Goal: Check status

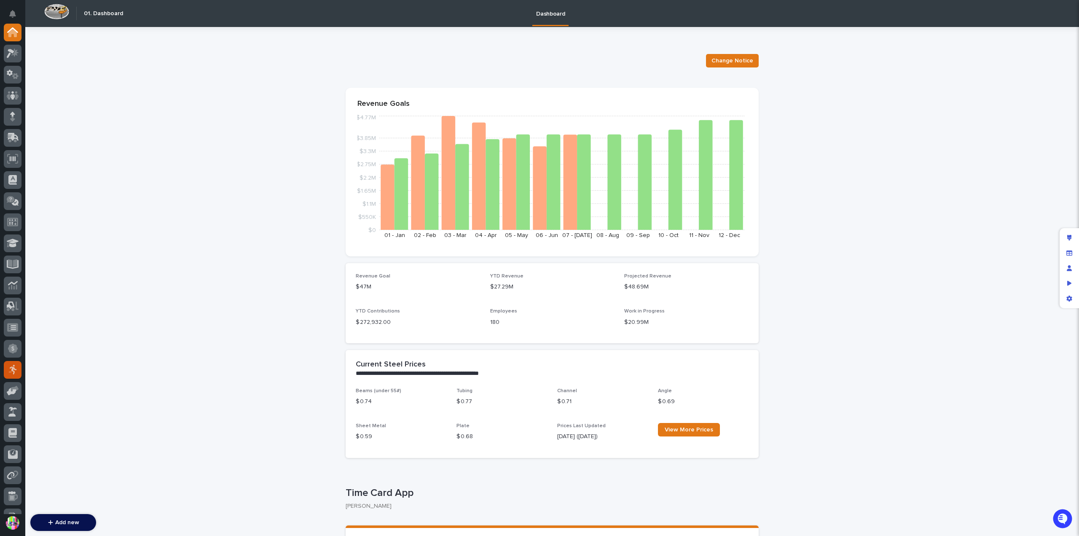
scroll to position [142, 0]
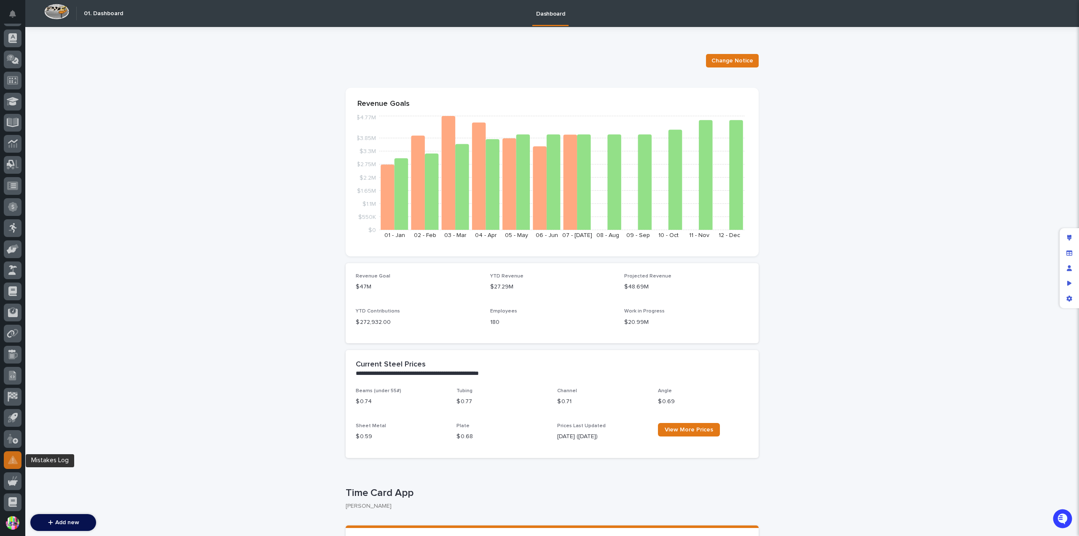
click at [5, 455] on link at bounding box center [13, 460] width 18 height 18
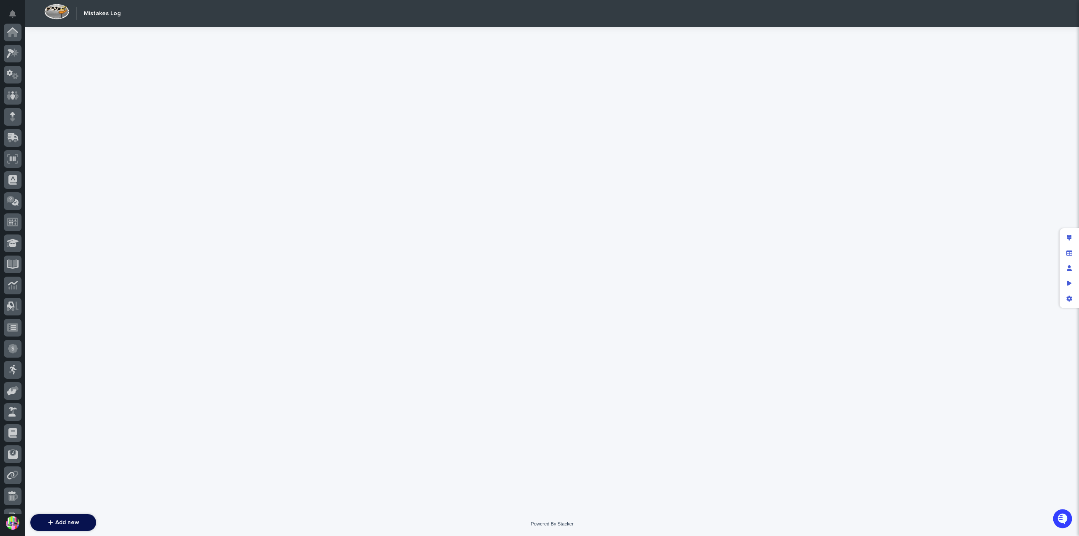
scroll to position [142, 0]
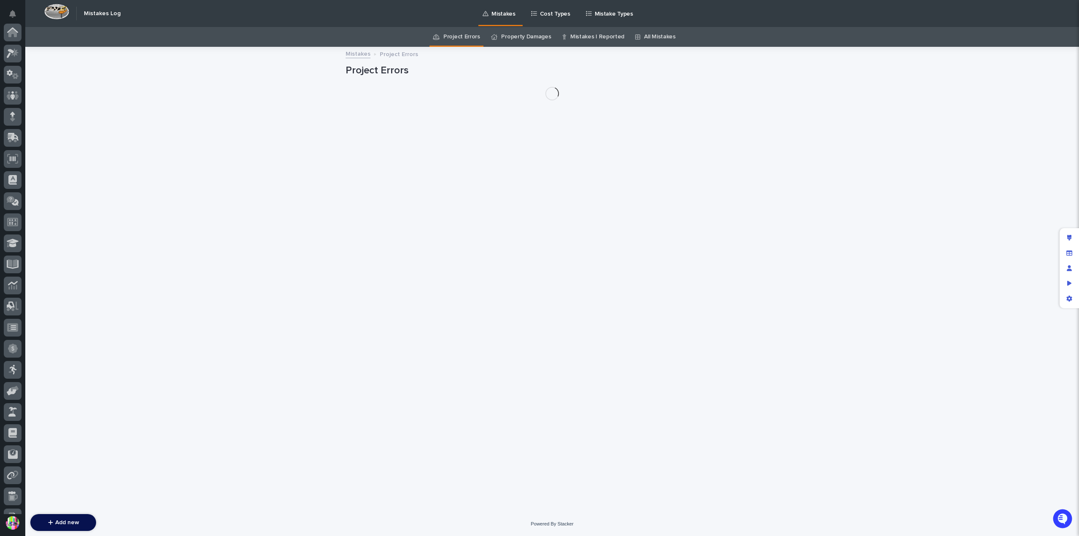
scroll to position [142, 0]
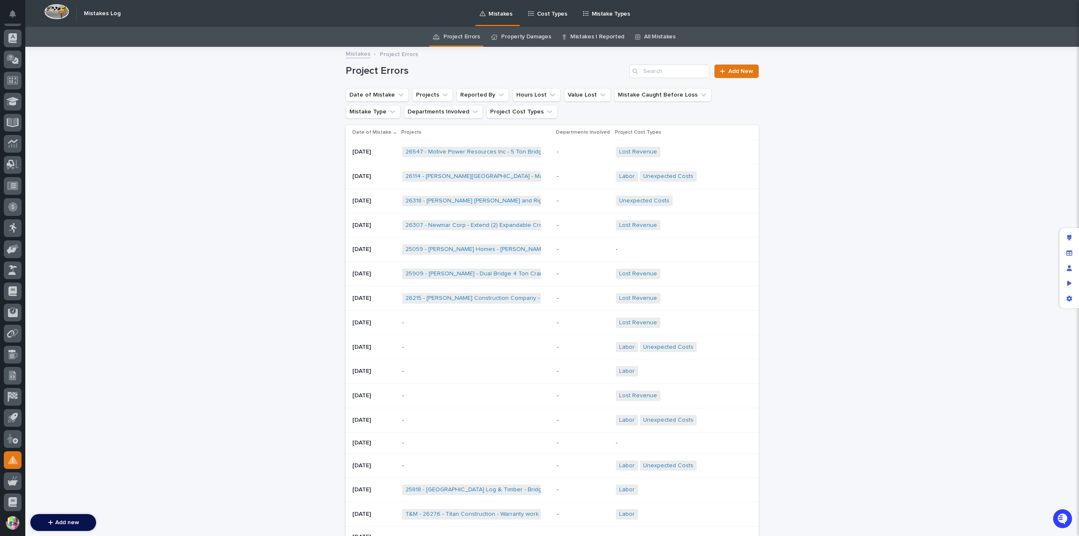
click at [536, 30] on link "Property Damages" at bounding box center [526, 37] width 50 height 20
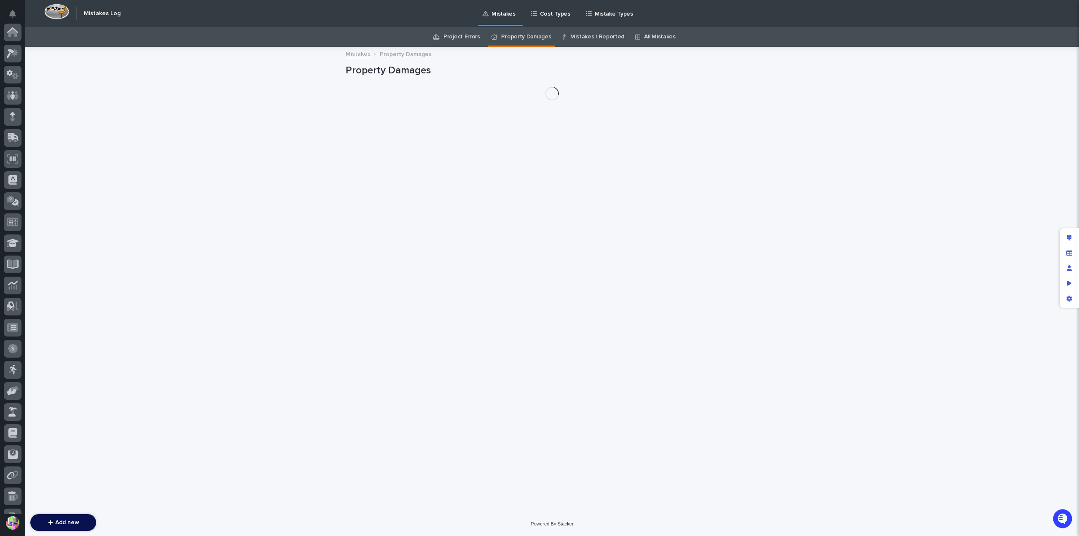
scroll to position [142, 0]
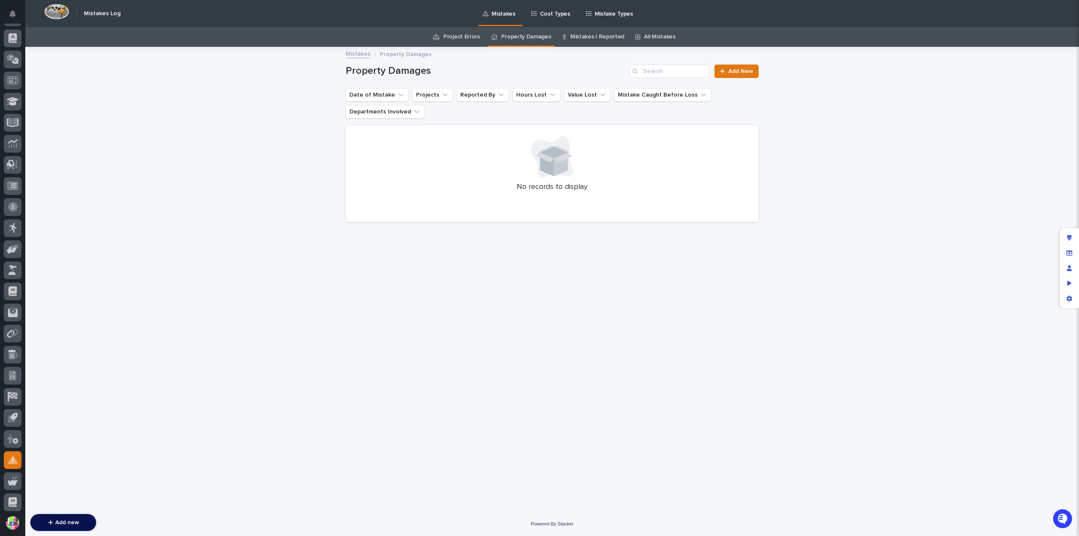
click at [460, 35] on link "Project Errors" at bounding box center [461, 37] width 37 height 20
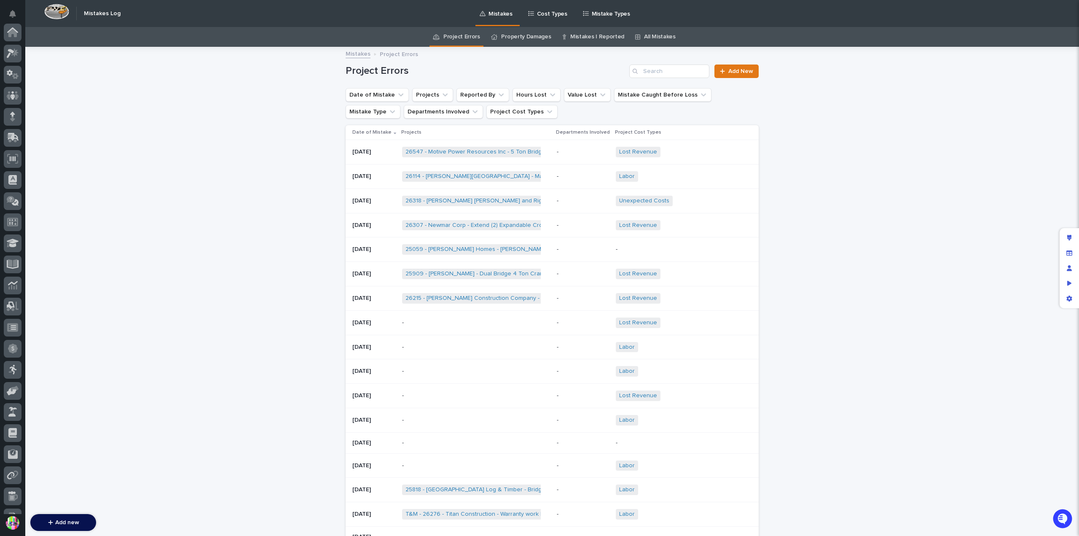
scroll to position [142, 0]
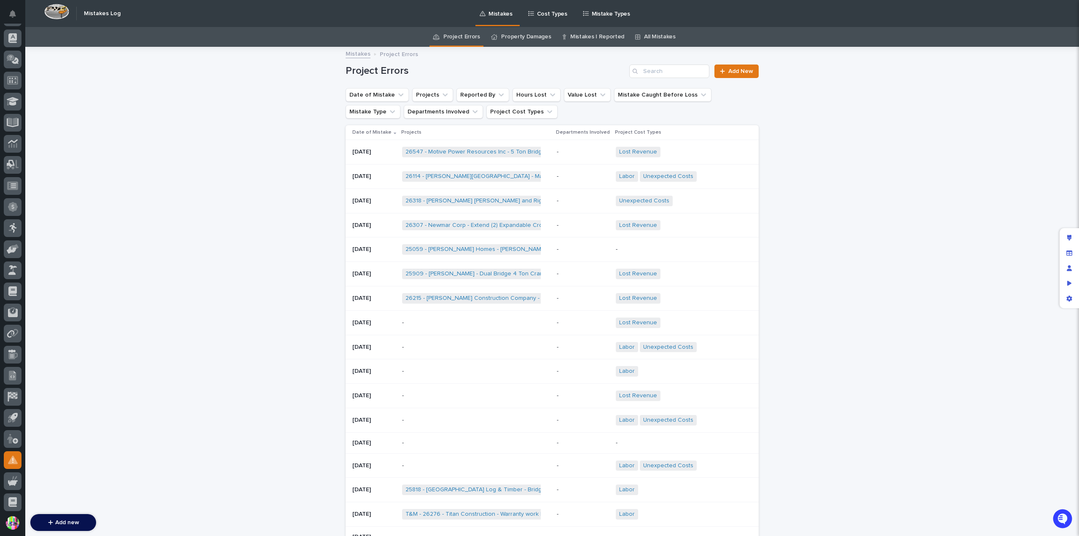
click at [519, 39] on link "Property Damages" at bounding box center [526, 37] width 50 height 20
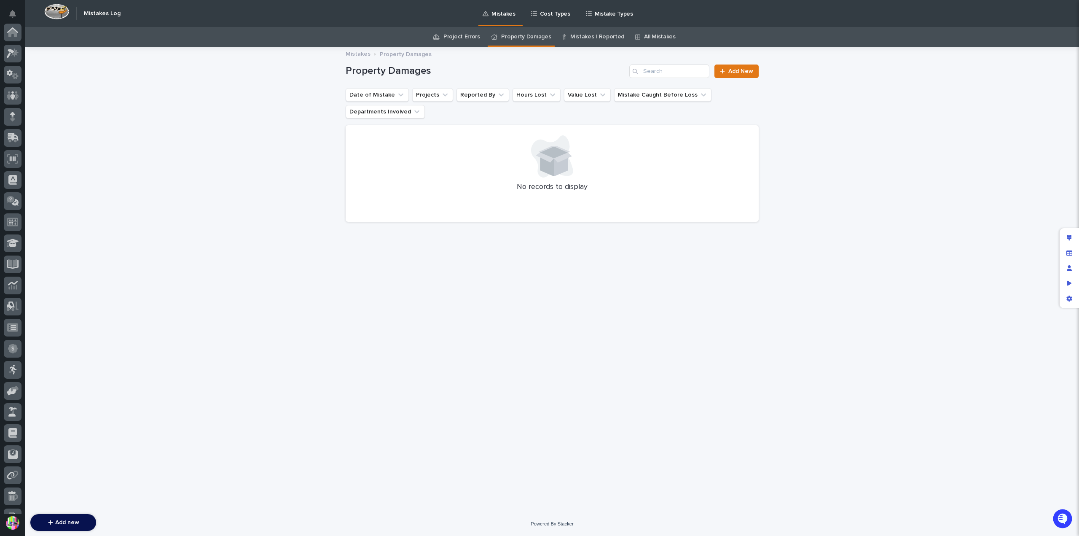
scroll to position [142, 0]
click at [604, 35] on link "Mistakes I Reported" at bounding box center [597, 37] width 54 height 20
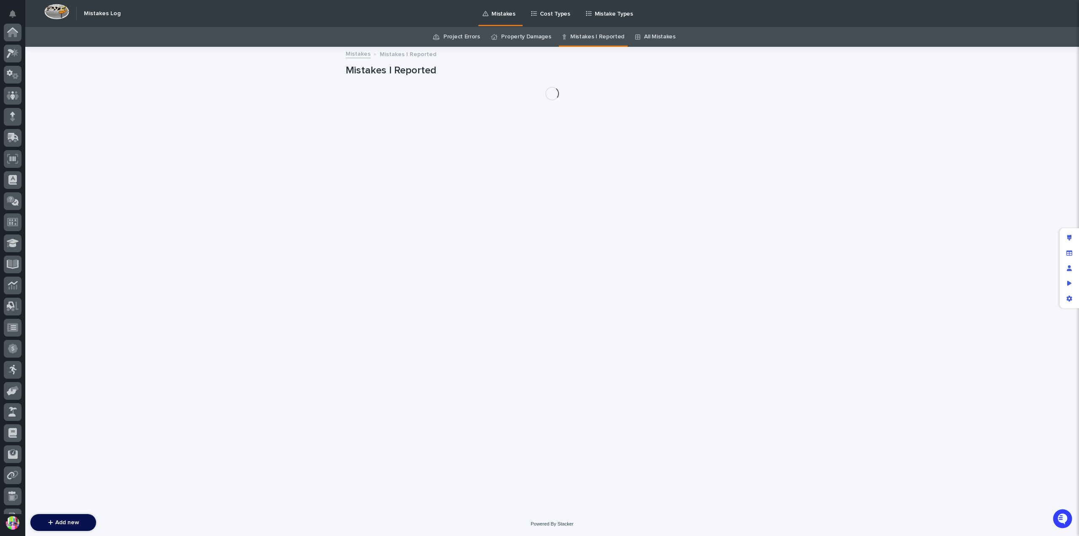
scroll to position [142, 0]
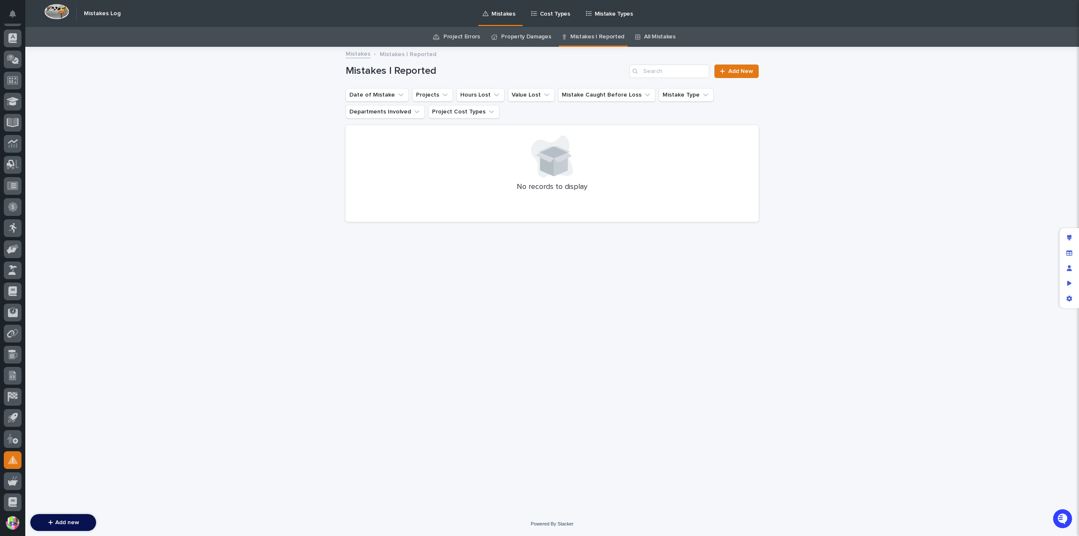
click at [646, 34] on link "All Mistakes" at bounding box center [659, 37] width 31 height 20
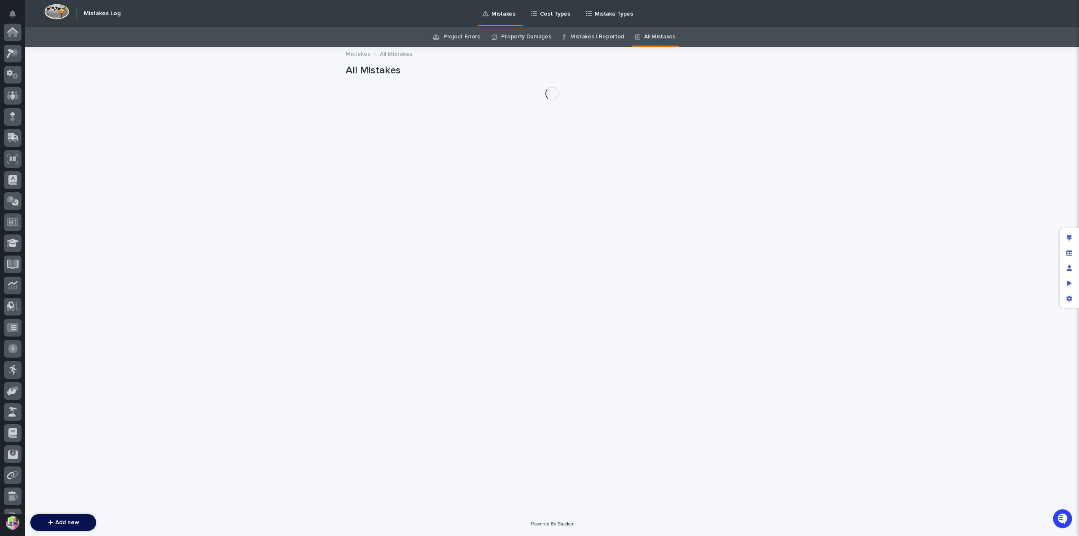
scroll to position [142, 0]
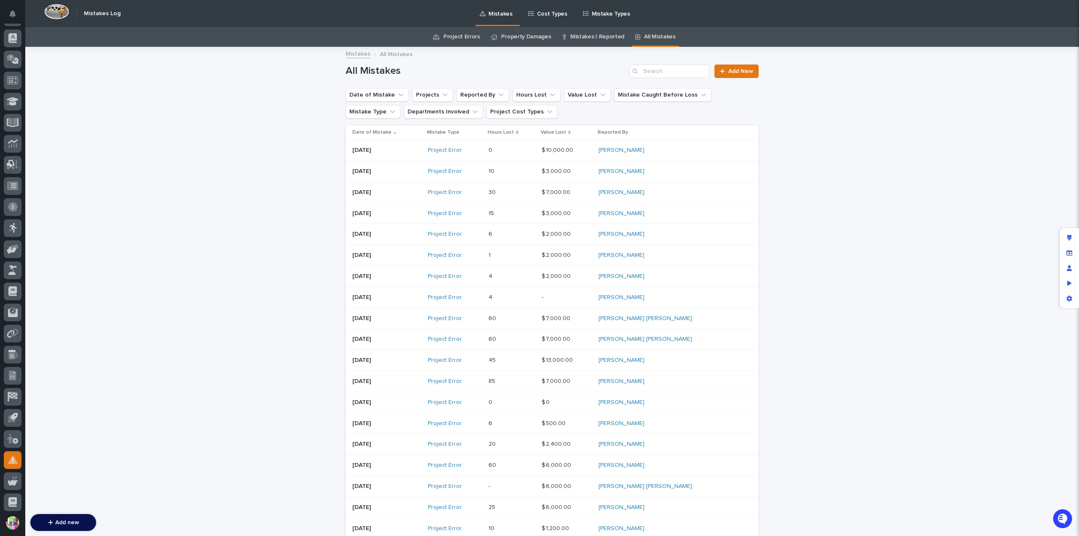
click at [368, 149] on p "[DATE]" at bounding box center [386, 150] width 69 height 7
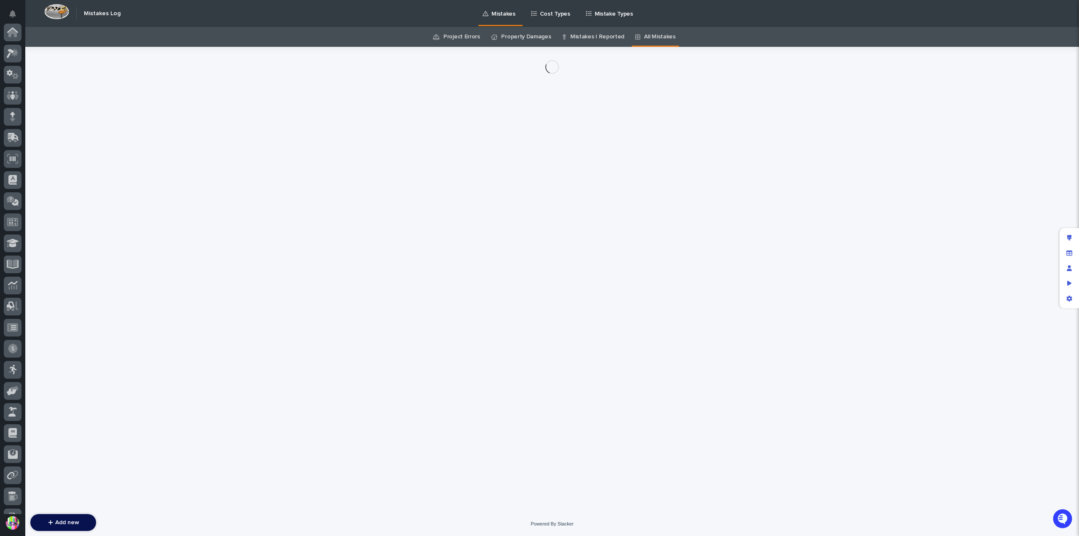
scroll to position [142, 0]
